Goal: Transaction & Acquisition: Book appointment/travel/reservation

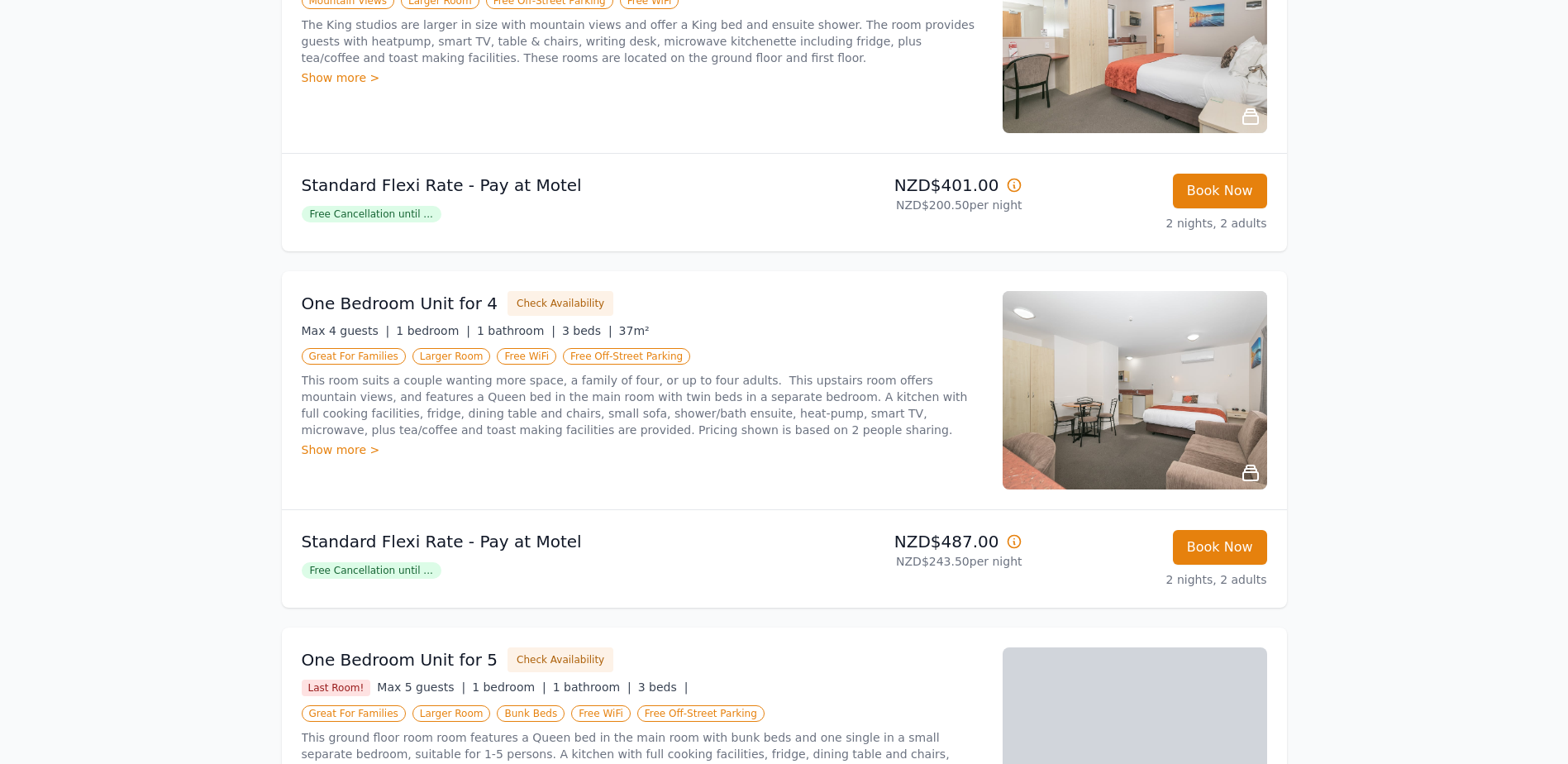
scroll to position [805, 0]
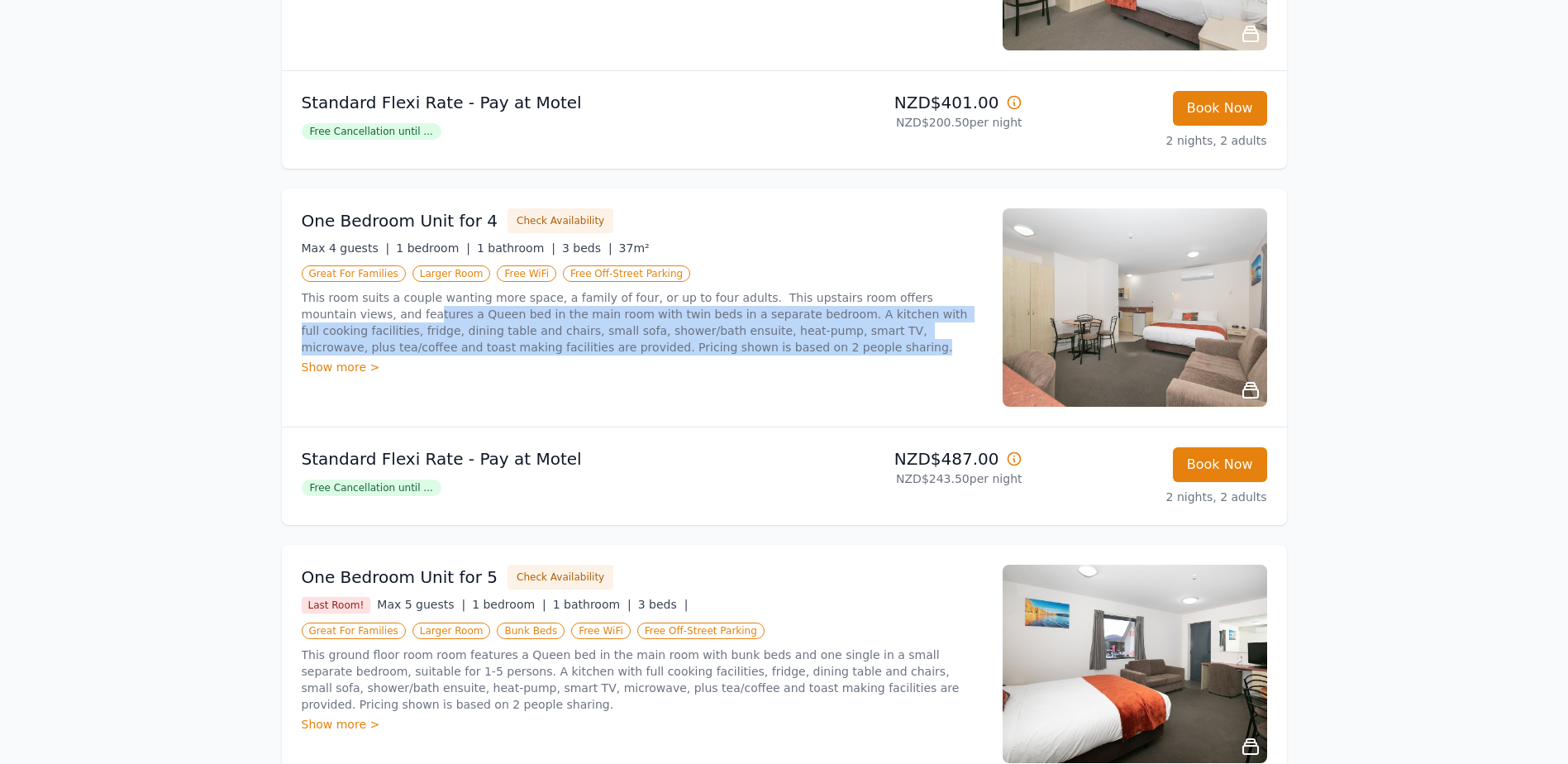
drag, startPoint x: 445, startPoint y: 333, endPoint x: 317, endPoint y: 309, distance: 130.2
click at [317, 309] on p "This room suits a couple wanting more space, a family of four, or up to four ad…" at bounding box center [642, 322] width 681 height 66
drag, startPoint x: 317, startPoint y: 309, endPoint x: 532, endPoint y: 340, distance: 217.2
click at [532, 340] on p "This room suits a couple wanting more space, a family of four, or up to four ad…" at bounding box center [642, 322] width 681 height 66
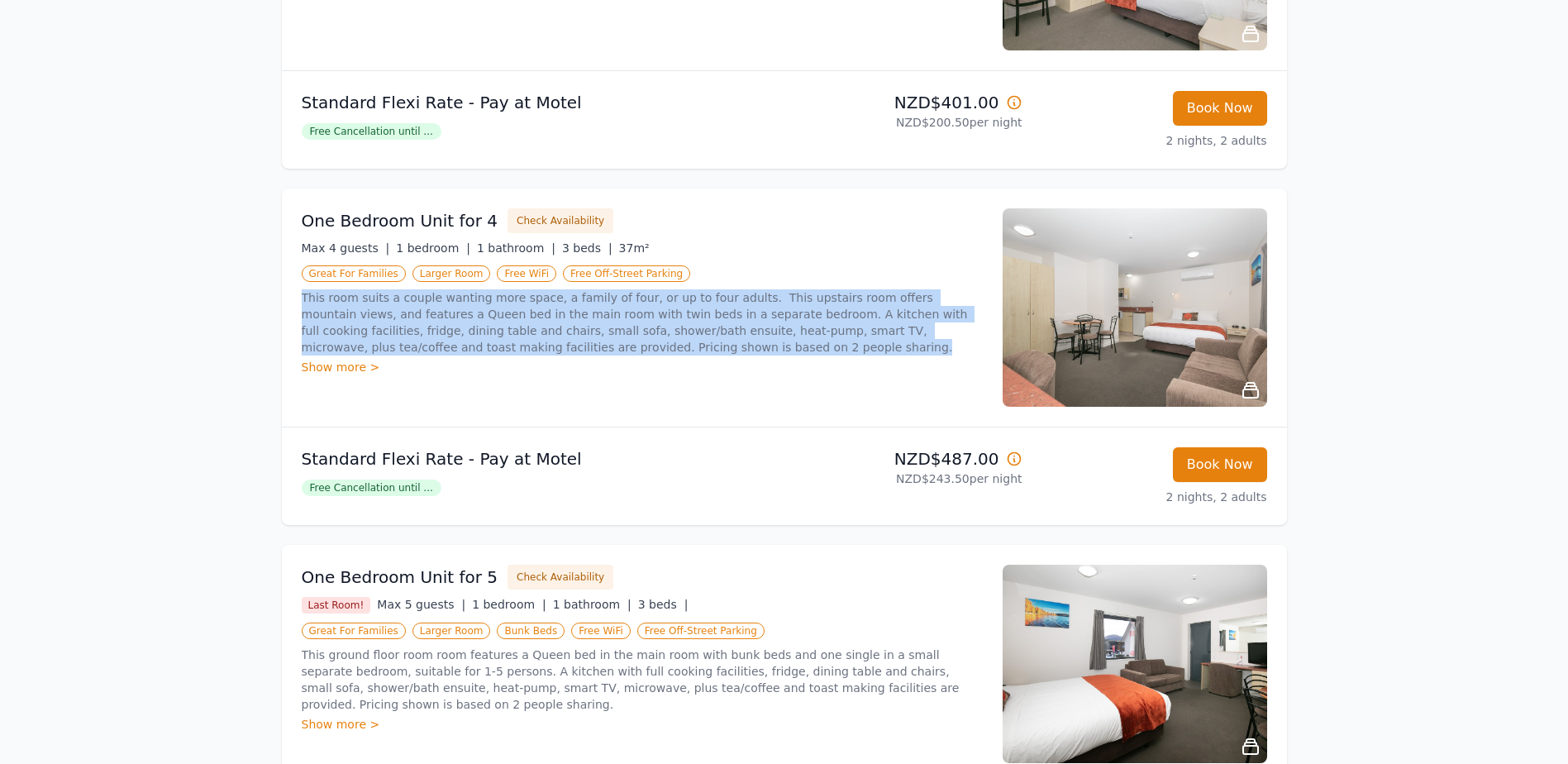
drag, startPoint x: 563, startPoint y: 352, endPoint x: 282, endPoint y: 299, distance: 286.0
click at [278, 299] on div "Why Book Direct? Best Rate Guaranteed No Booking Fees Exclusive Perks Learn mor…" at bounding box center [784, 115] width 1058 height 1735
drag, startPoint x: 282, startPoint y: 299, endPoint x: 457, endPoint y: 330, distance: 177.7
click at [454, 329] on p "This room suits a couple wanting more space, a family of four, or up to four ad…" at bounding box center [642, 322] width 681 height 66
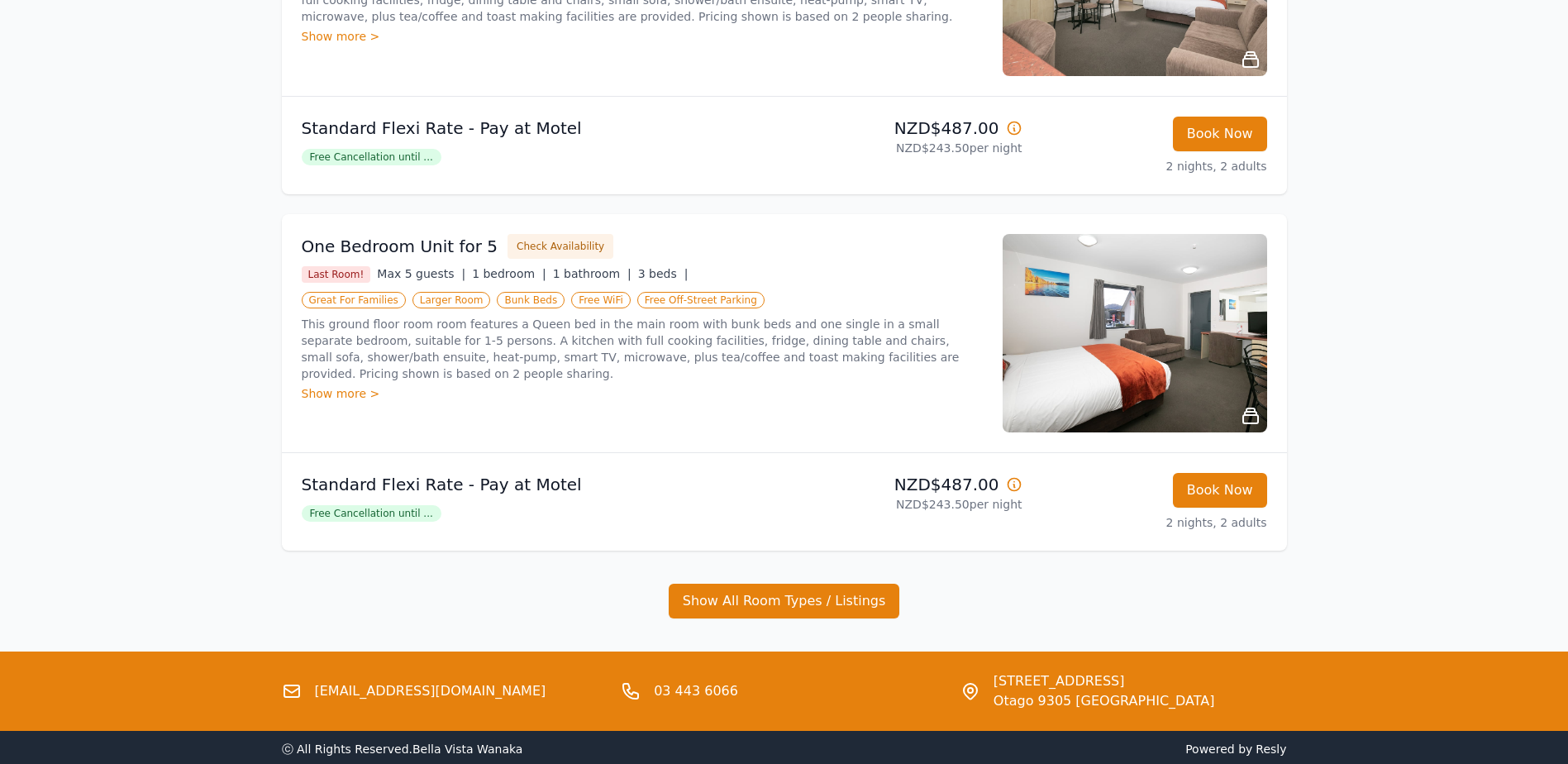
scroll to position [1219, 0]
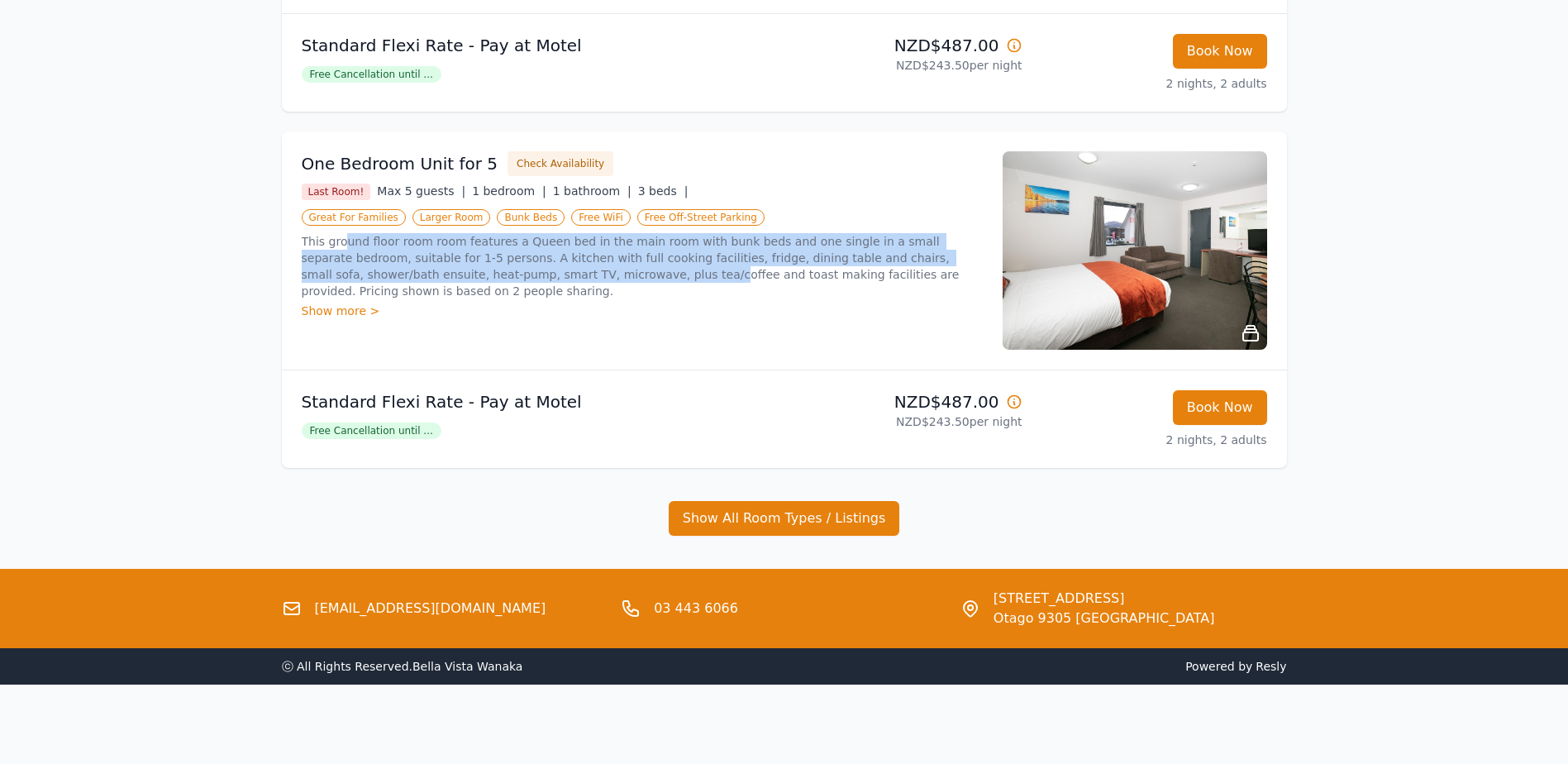
drag, startPoint x: 498, startPoint y: 277, endPoint x: 345, endPoint y: 236, distance: 158.4
click at [345, 236] on p "This ground floor room room features a Queen bed in the main room with bunk bed…" at bounding box center [642, 266] width 681 height 66
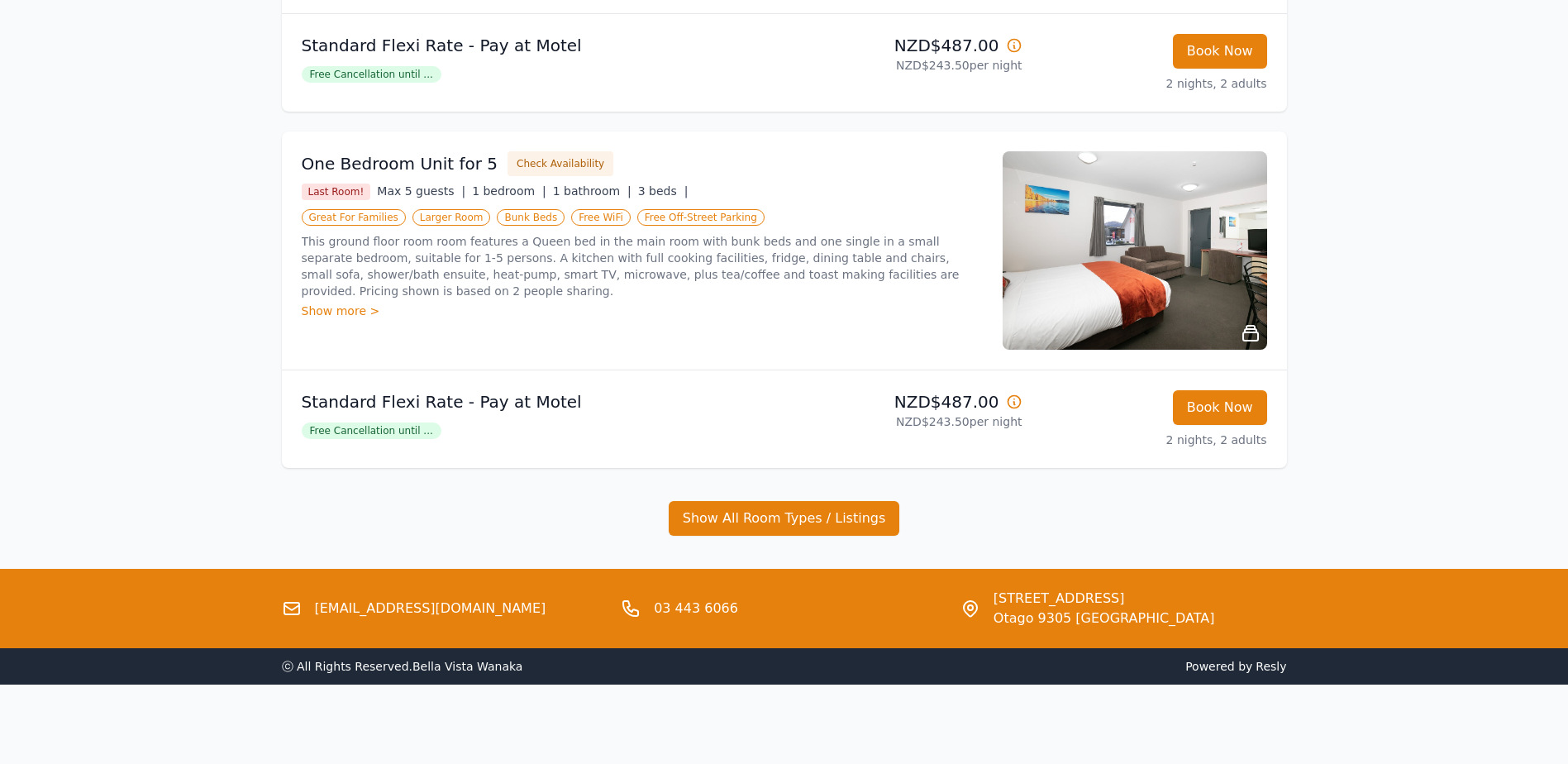
drag, startPoint x: 346, startPoint y: 236, endPoint x: 620, endPoint y: 273, distance: 276.5
click at [620, 273] on p "This ground floor room room features a Queen bed in the main room with bunk bed…" at bounding box center [642, 266] width 681 height 66
drag, startPoint x: 620, startPoint y: 273, endPoint x: 532, endPoint y: 272, distance: 88.0
click at [532, 272] on p "This ground floor room room features a Queen bed in the main room with bunk bed…" at bounding box center [642, 266] width 681 height 66
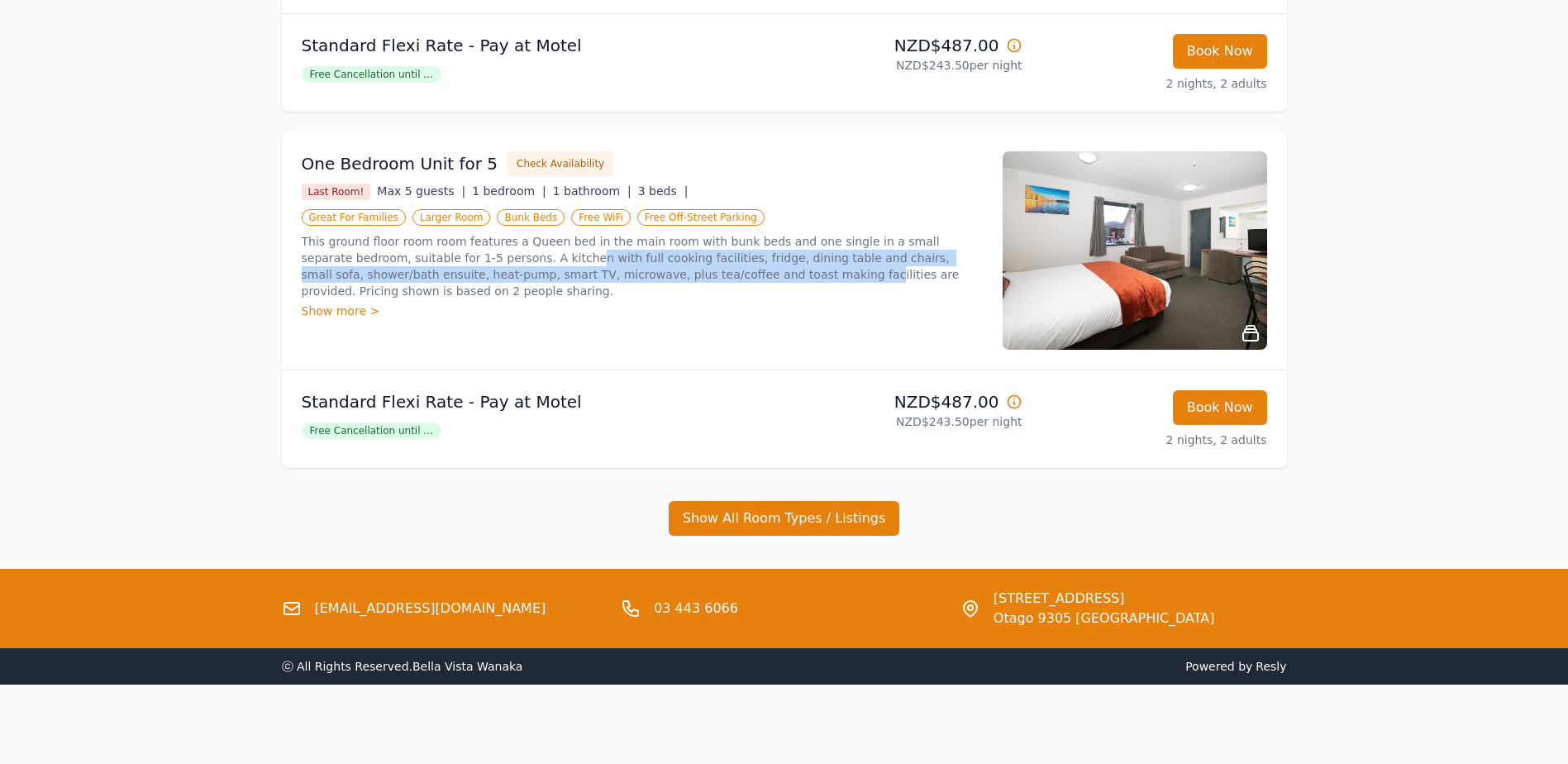
drag, startPoint x: 632, startPoint y: 280, endPoint x: 467, endPoint y: 257, distance: 166.6
click at [467, 257] on p "This ground floor room room features a Queen bed in the main room with bunk bed…" at bounding box center [642, 266] width 681 height 66
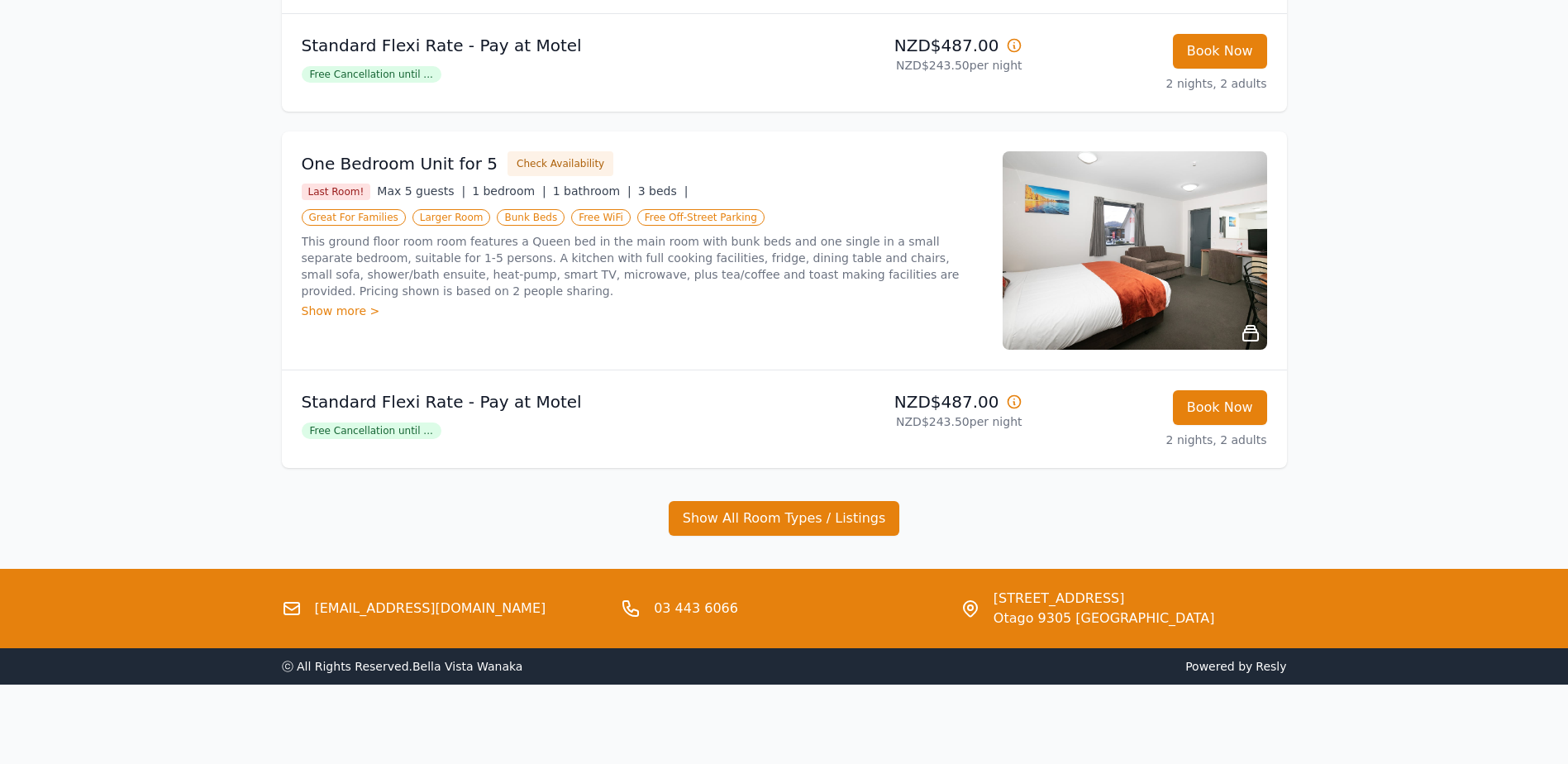
drag, startPoint x: 467, startPoint y: 257, endPoint x: 403, endPoint y: 255, distance: 64.0
click at [403, 255] on p "This ground floor room room features a Queen bed in the main room with bunk bed…" at bounding box center [642, 266] width 681 height 66
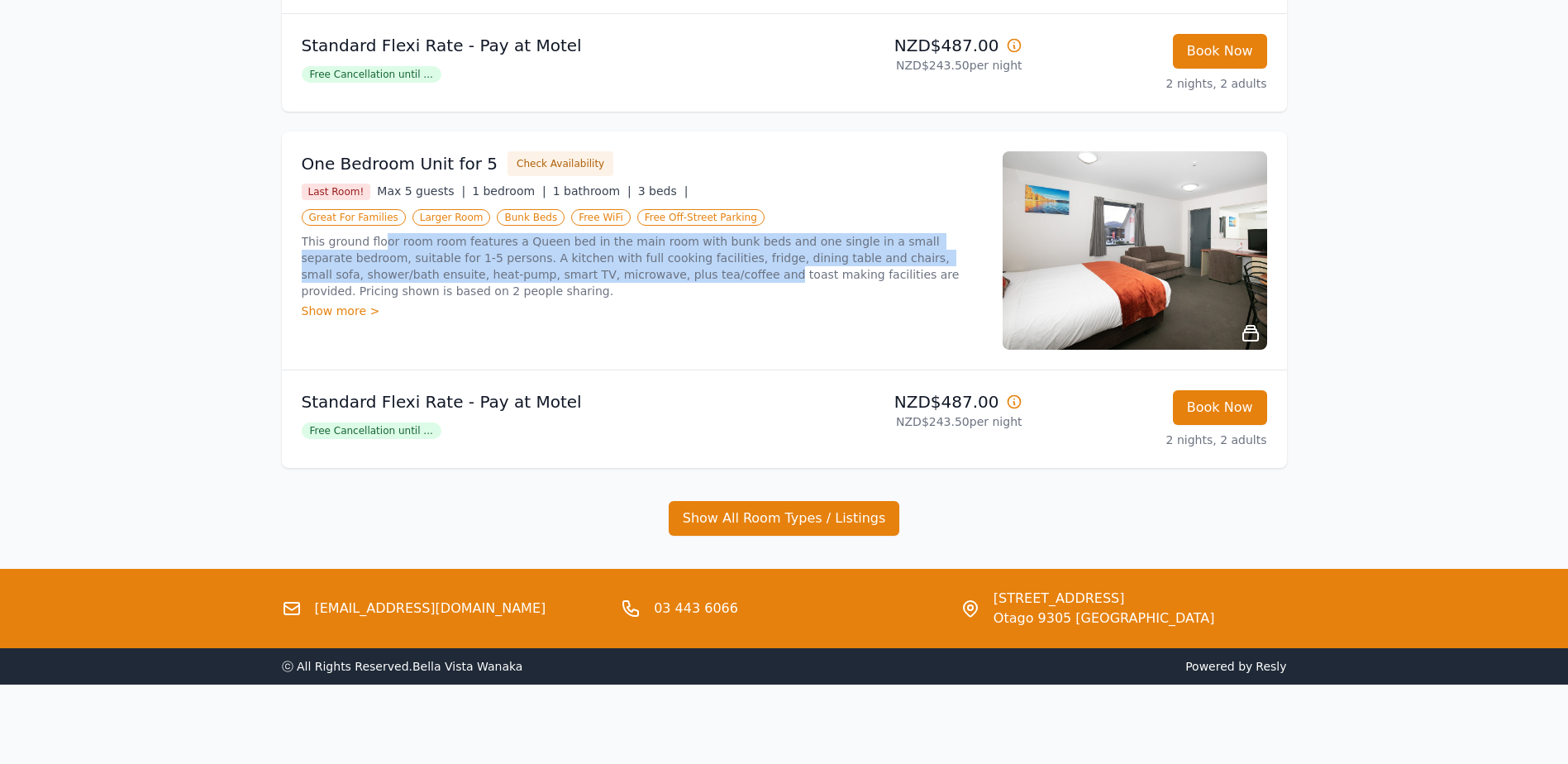
drag, startPoint x: 483, startPoint y: 263, endPoint x: 380, endPoint y: 247, distance: 104.2
click at [380, 247] on p "This ground floor room room features a Queen bed in the main room with bunk bed…" at bounding box center [642, 266] width 681 height 66
drag, startPoint x: 380, startPoint y: 247, endPoint x: 577, endPoint y: 272, distance: 198.6
click at [537, 265] on p "This ground floor room room features a Queen bed in the main room with bunk bed…" at bounding box center [642, 266] width 681 height 66
drag, startPoint x: 450, startPoint y: 251, endPoint x: 403, endPoint y: 243, distance: 47.7
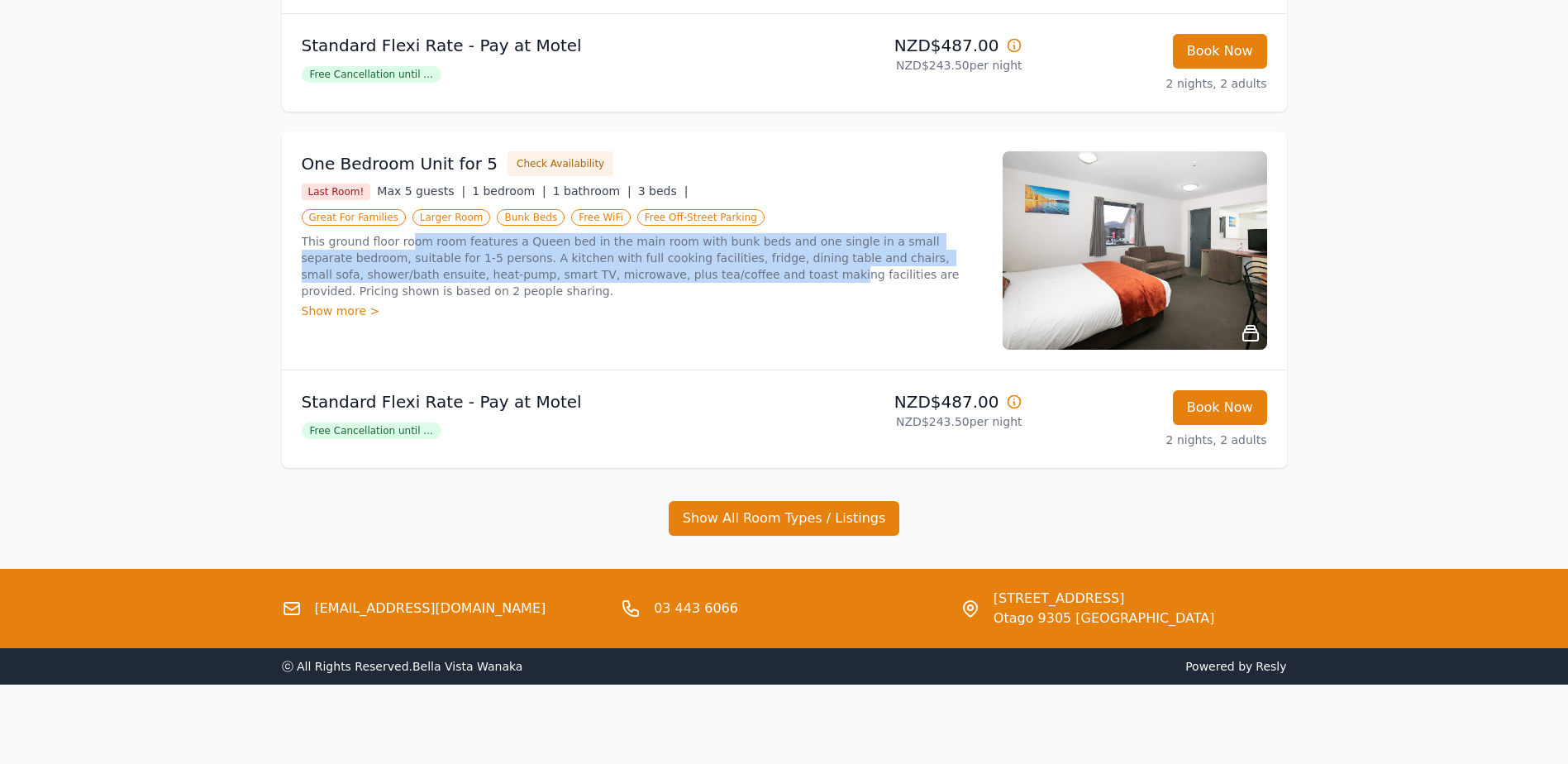
click at [403, 243] on p "This ground floor room room features a Queen bed in the main room with bunk bed…" at bounding box center [642, 266] width 681 height 66
drag, startPoint x: 403, startPoint y: 243, endPoint x: 500, endPoint y: 257, distance: 98.0
click at [500, 257] on p "This ground floor room room features a Queen bed in the main room with bunk bed…" at bounding box center [642, 266] width 681 height 66
drag, startPoint x: 583, startPoint y: 273, endPoint x: 398, endPoint y: 247, distance: 186.8
click at [398, 247] on p "This ground floor room room features a Queen bed in the main room with bunk bed…" at bounding box center [642, 266] width 681 height 66
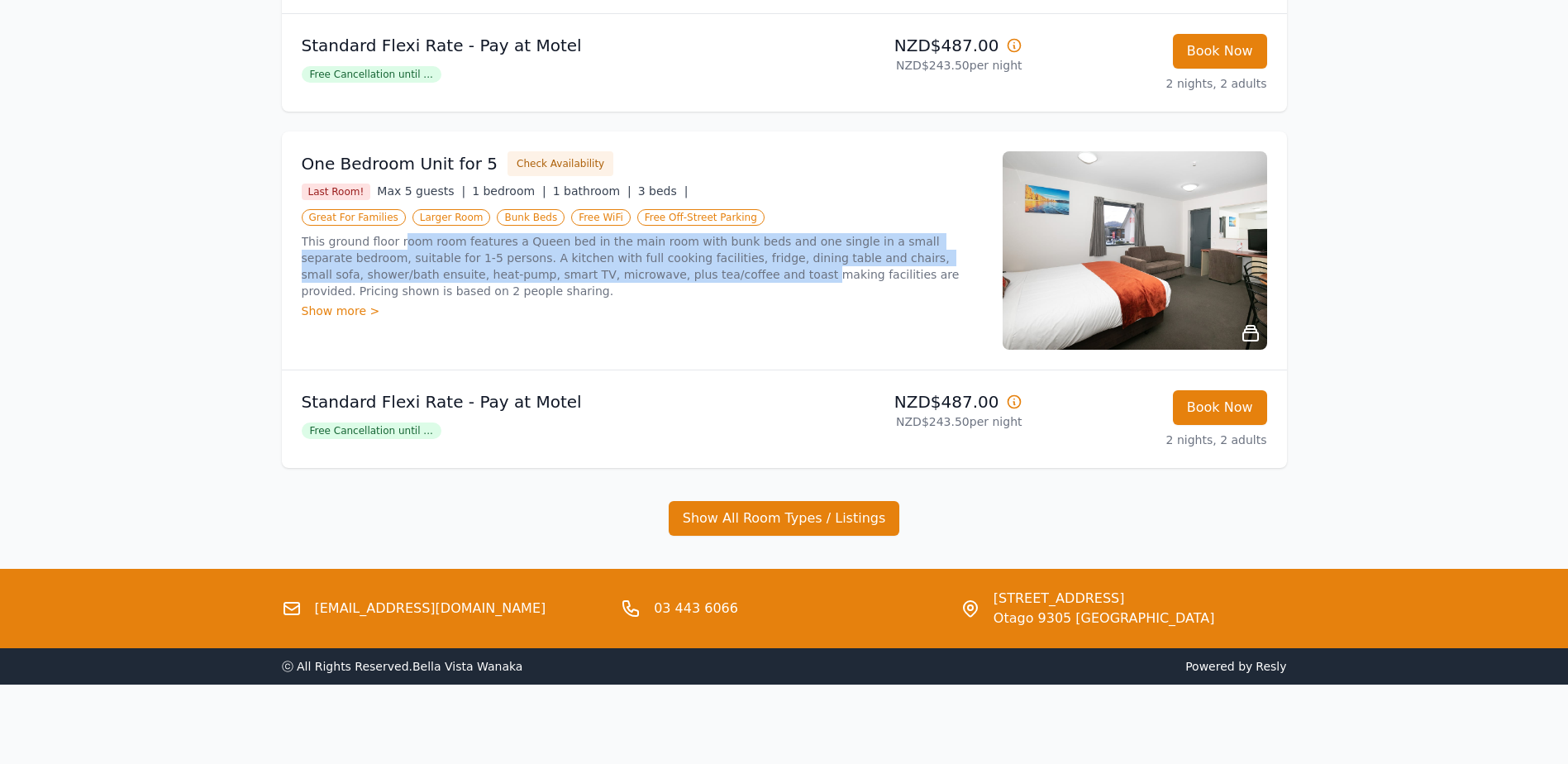
click at [398, 247] on p "This ground floor room room features a Queen bed in the main room with bunk bed…" at bounding box center [642, 266] width 681 height 66
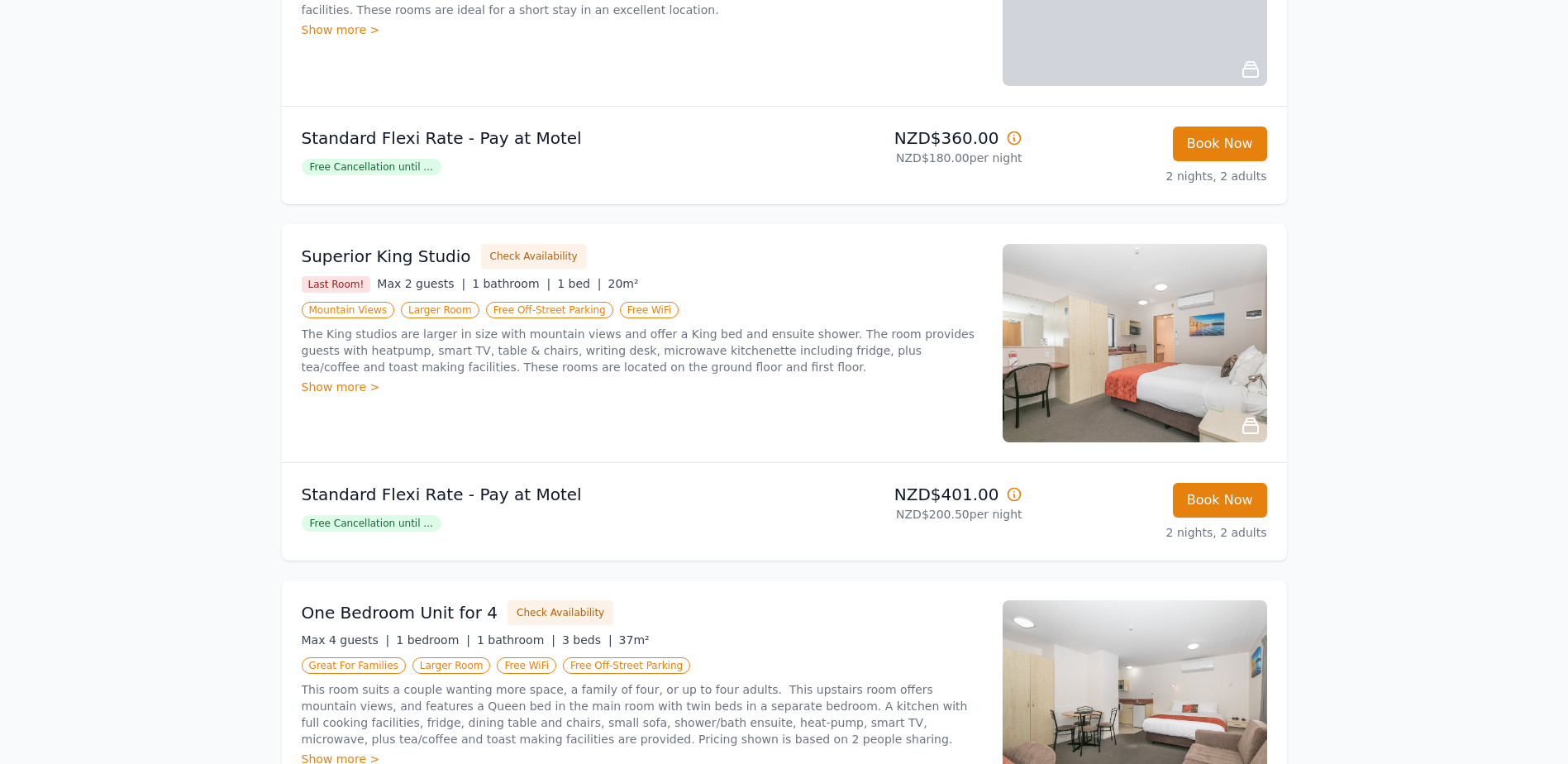
scroll to position [496, 0]
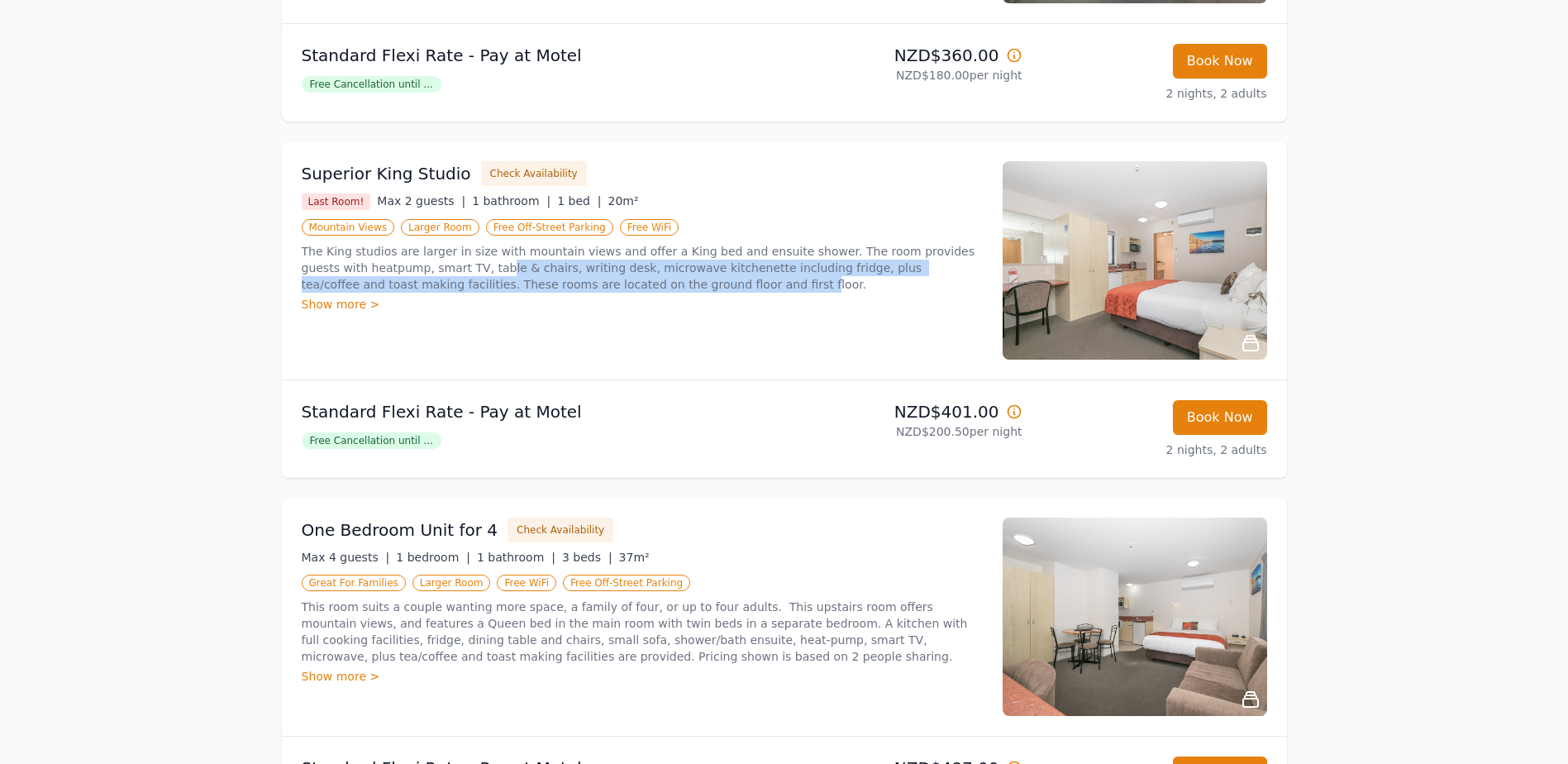
drag, startPoint x: 568, startPoint y: 284, endPoint x: 428, endPoint y: 262, distance: 141.7
click at [428, 262] on p "The King studios are larger in size with mountain views and offer a King bed an…" at bounding box center [642, 268] width 681 height 50
drag, startPoint x: 428, startPoint y: 262, endPoint x: 533, endPoint y: 272, distance: 105.5
click at [533, 272] on p "The King studios are larger in size with mountain views and offer a King bed an…" at bounding box center [642, 268] width 681 height 50
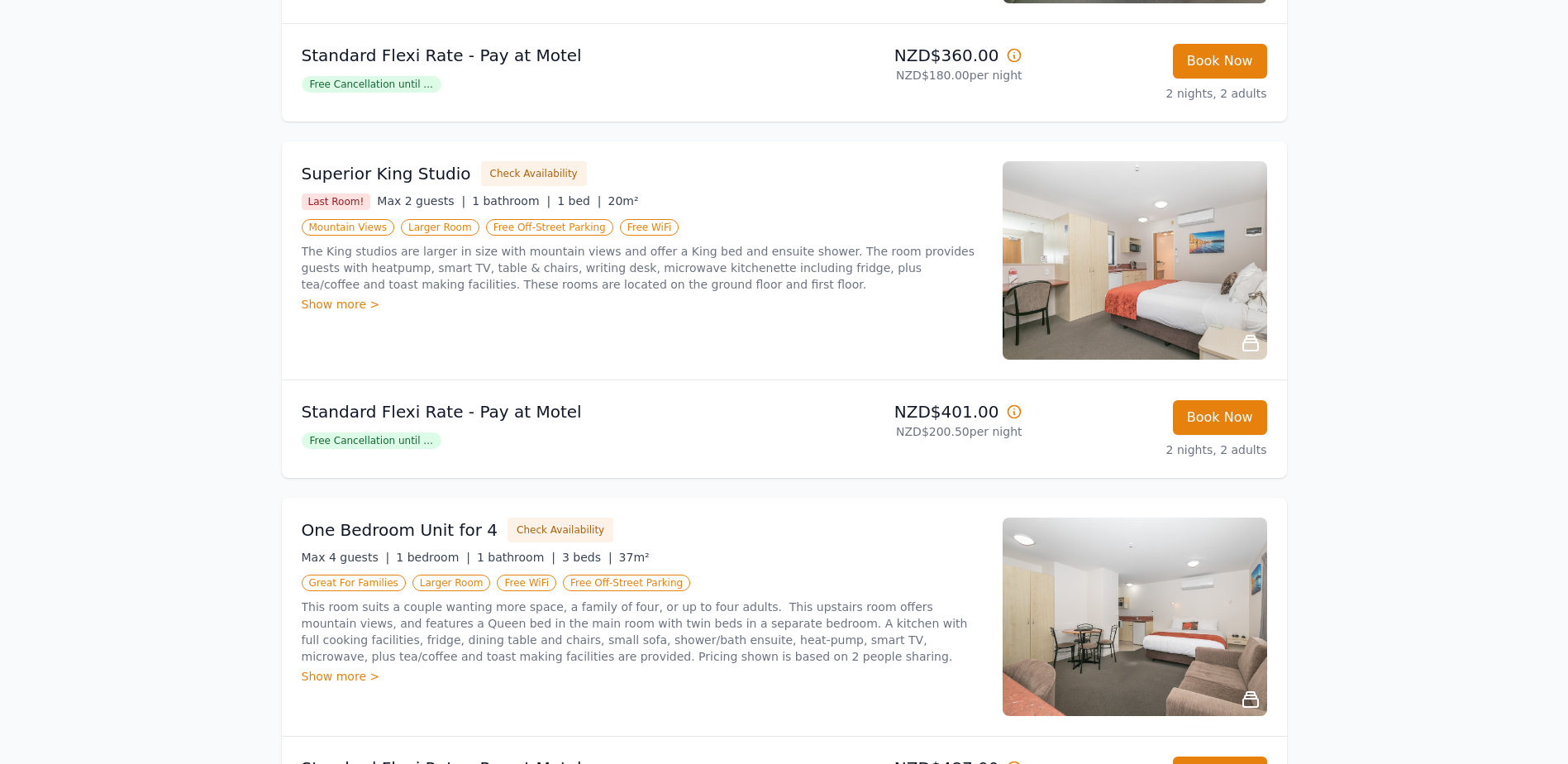
scroll to position [827, 0]
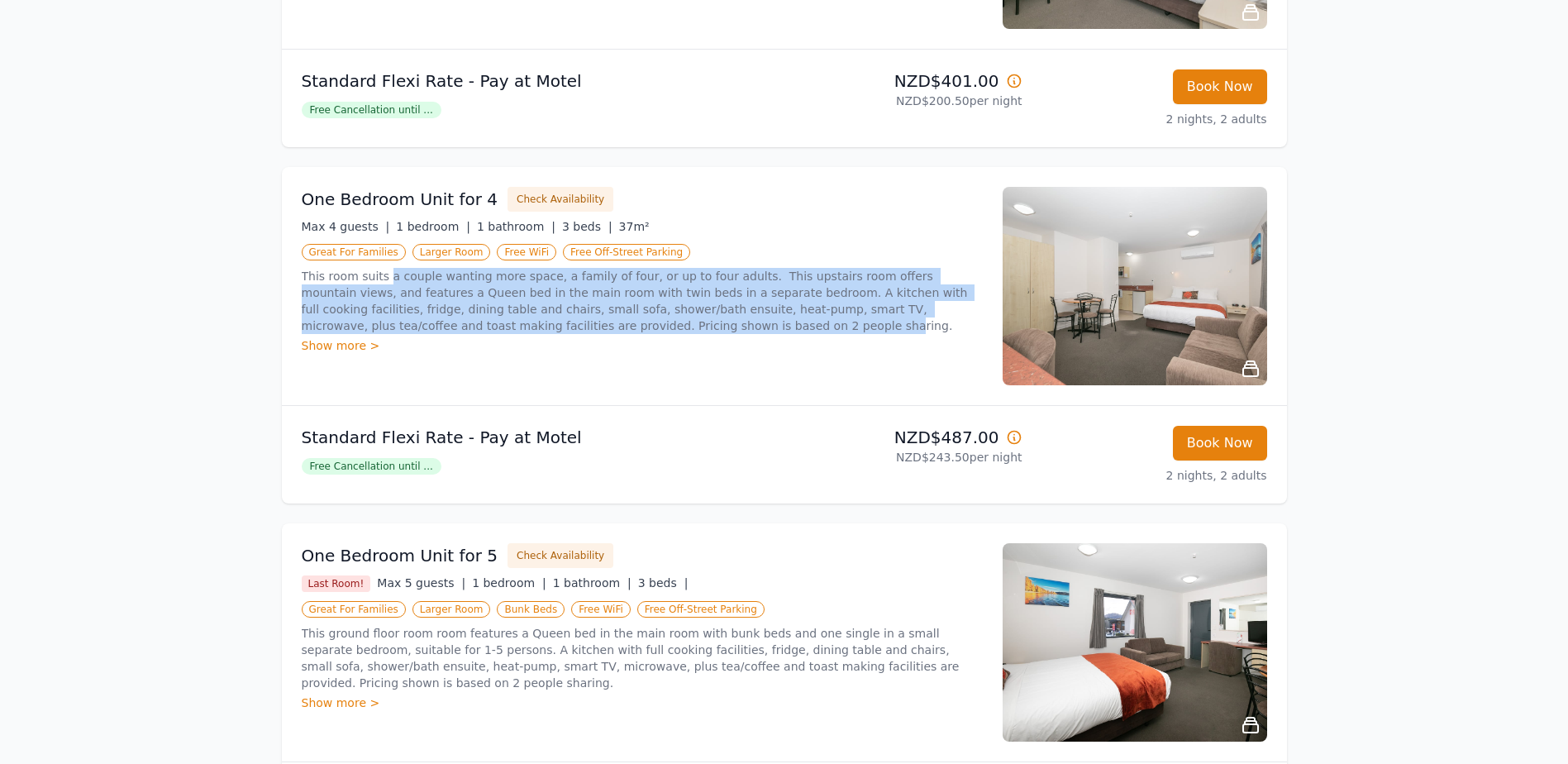
drag, startPoint x: 553, startPoint y: 327, endPoint x: 381, endPoint y: 277, distance: 179.1
click at [381, 277] on p "This room suits a couple wanting more space, a family of four, or up to four ad…" at bounding box center [642, 301] width 681 height 66
drag, startPoint x: 381, startPoint y: 277, endPoint x: 494, endPoint y: 298, distance: 114.9
click at [494, 298] on p "This room suits a couple wanting more space, a family of four, or up to four ad…" at bounding box center [642, 301] width 681 height 66
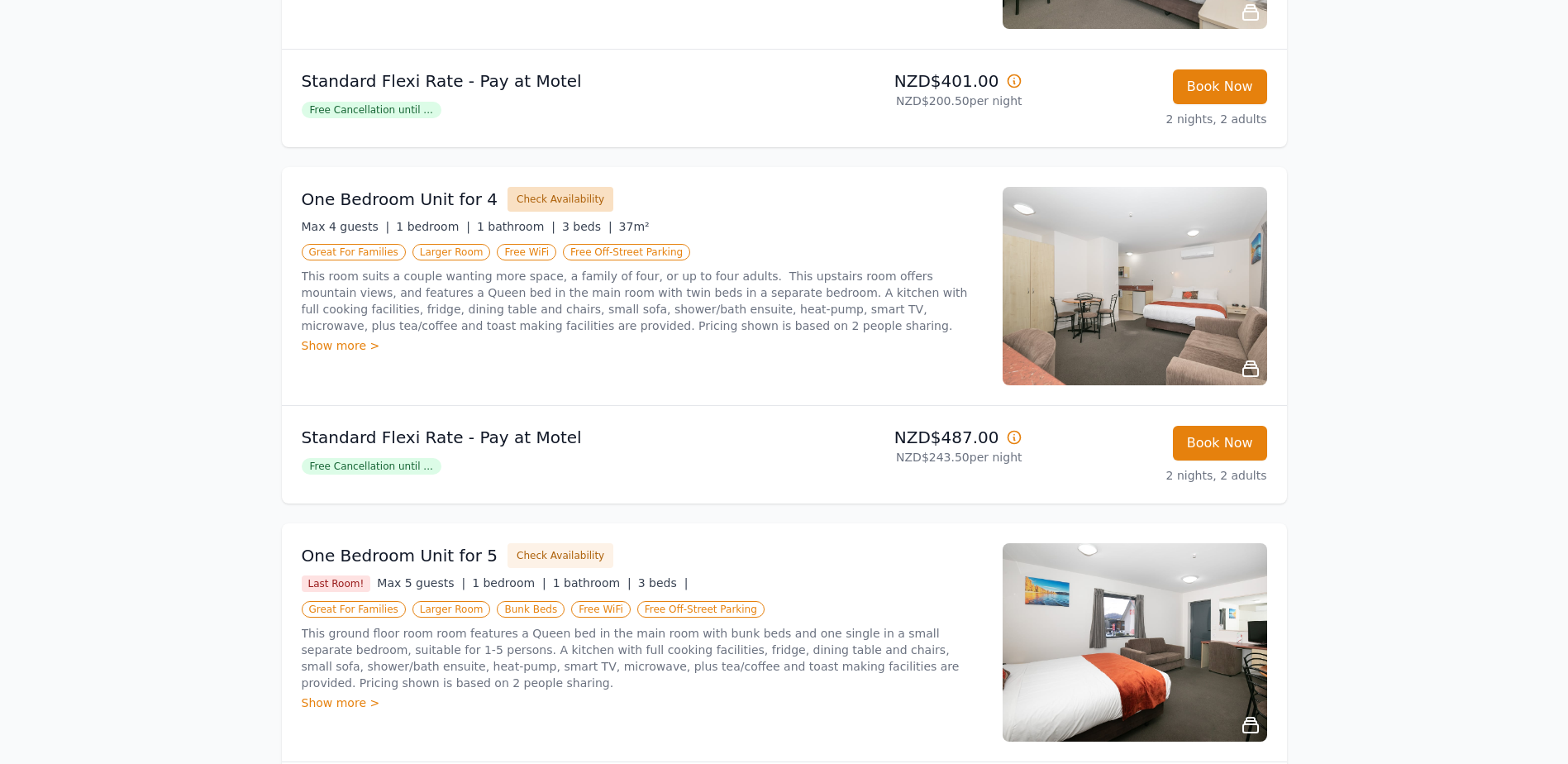
click at [537, 198] on button "Check Availability" at bounding box center [560, 199] width 106 height 24
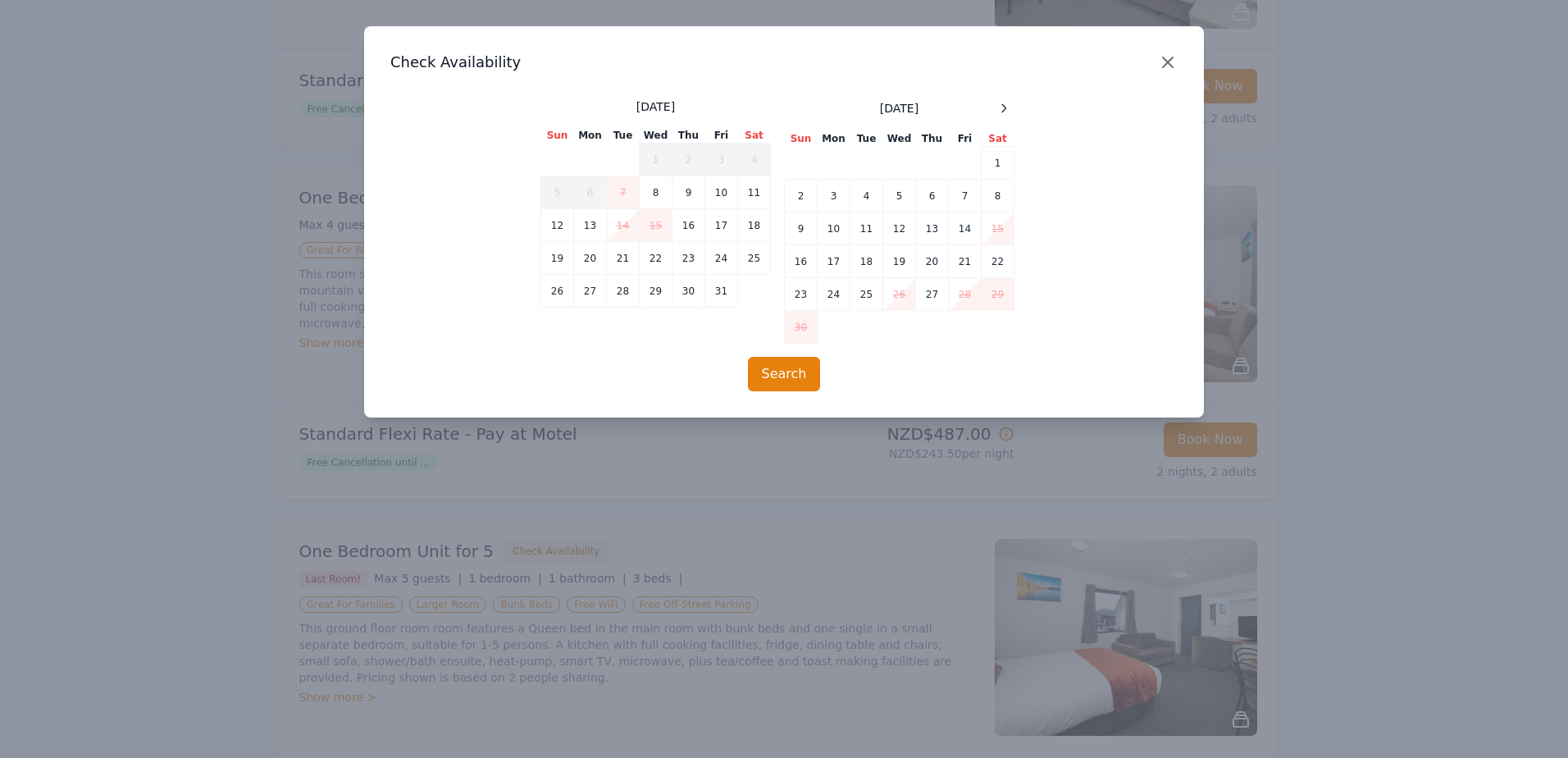
click at [1171, 61] on icon "button" at bounding box center [1167, 62] width 20 height 20
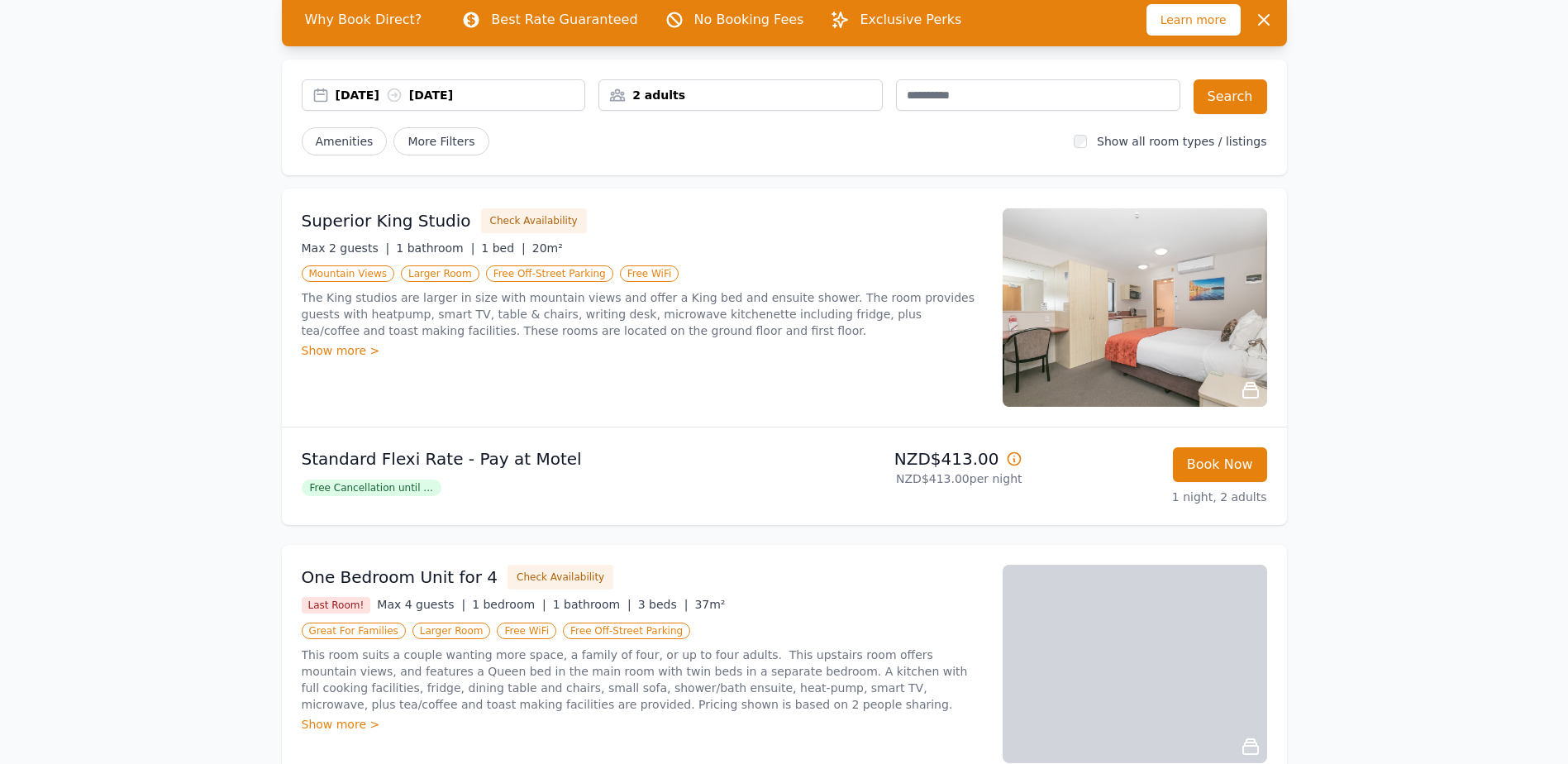
scroll to position [10, 0]
